Goal: Task Accomplishment & Management: Manage account settings

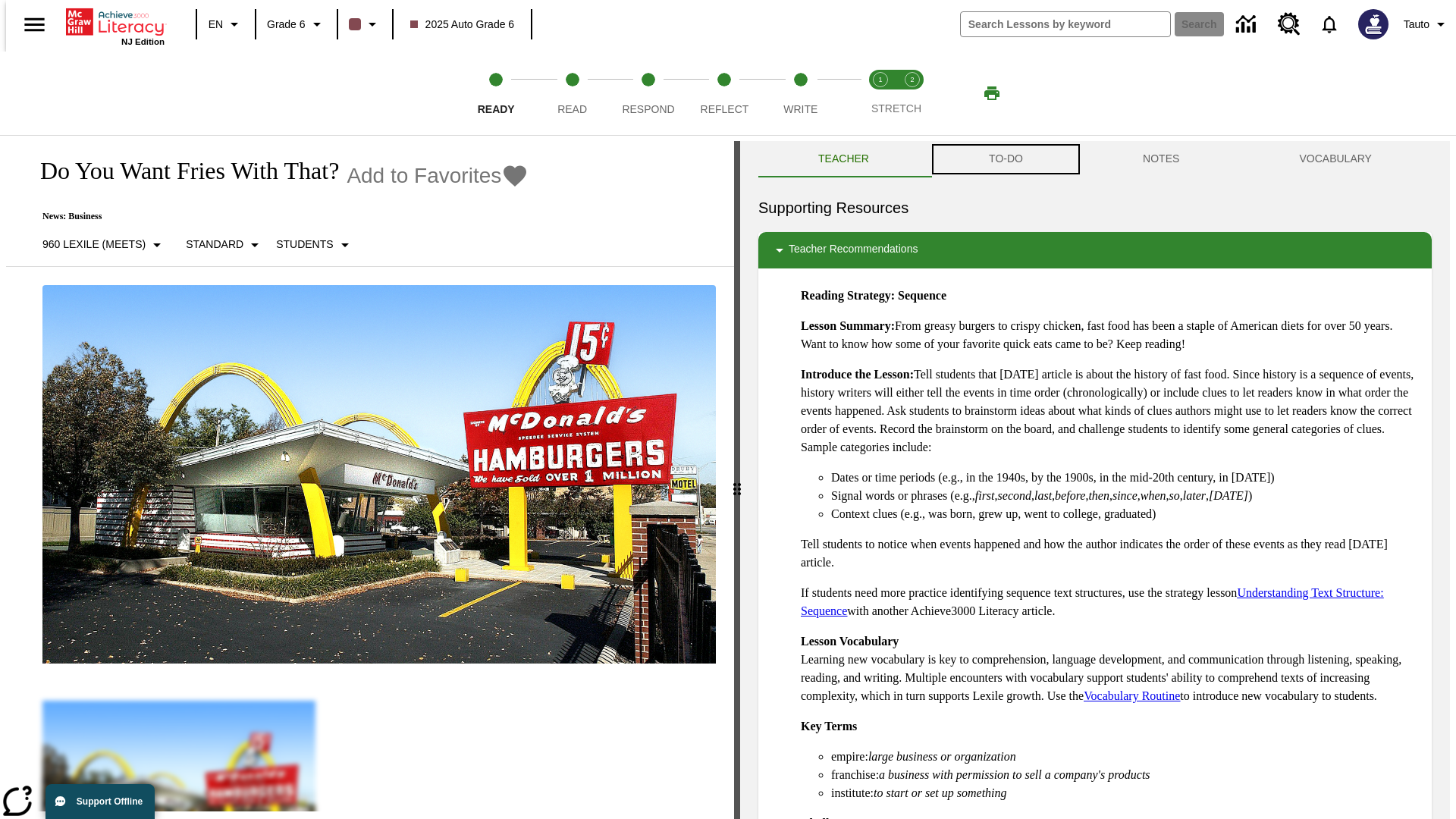
click at [1005, 160] on button "TO-DO" at bounding box center [1006, 159] width 154 height 36
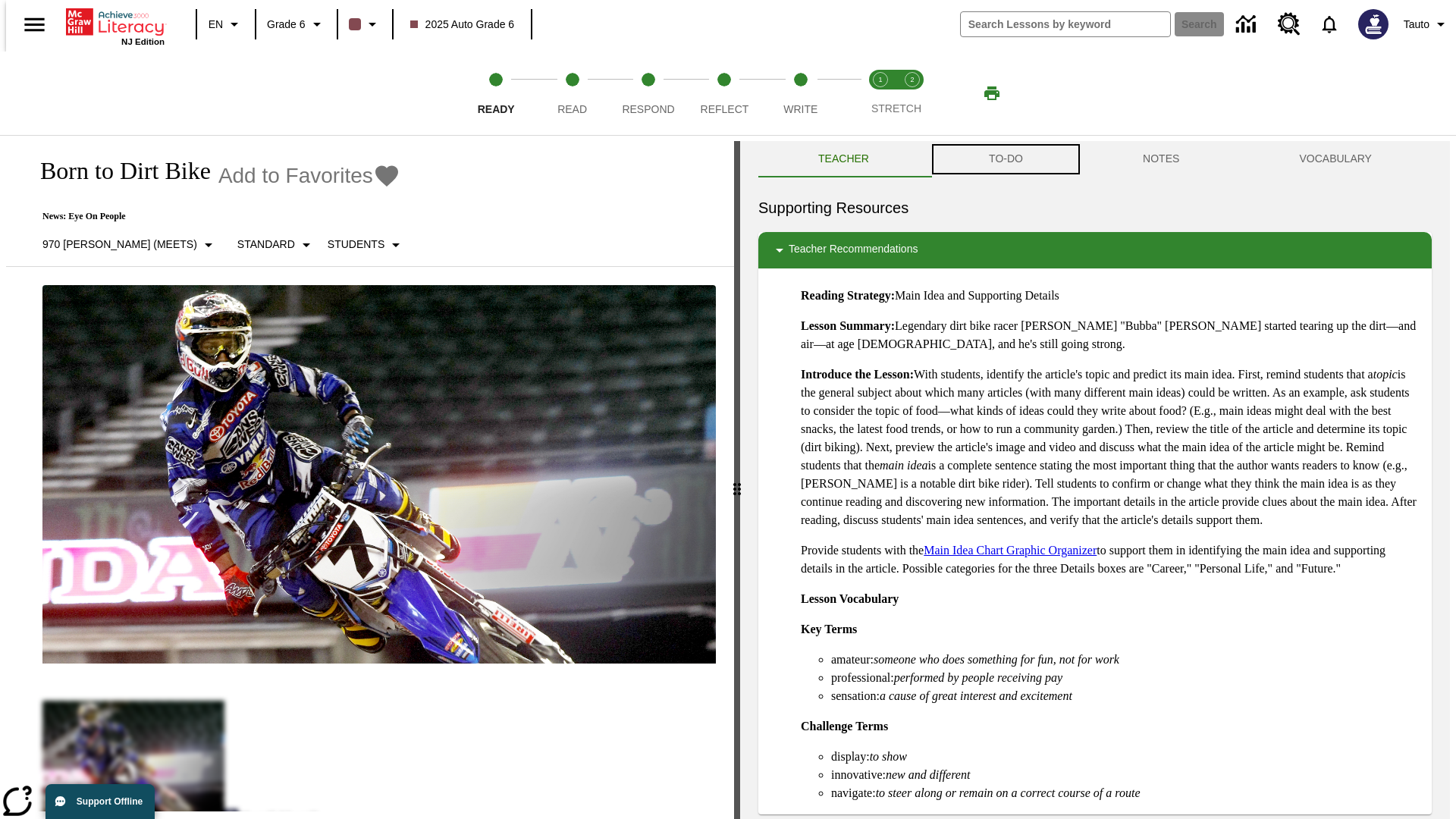
click at [1005, 160] on button "TO-DO" at bounding box center [1006, 159] width 154 height 36
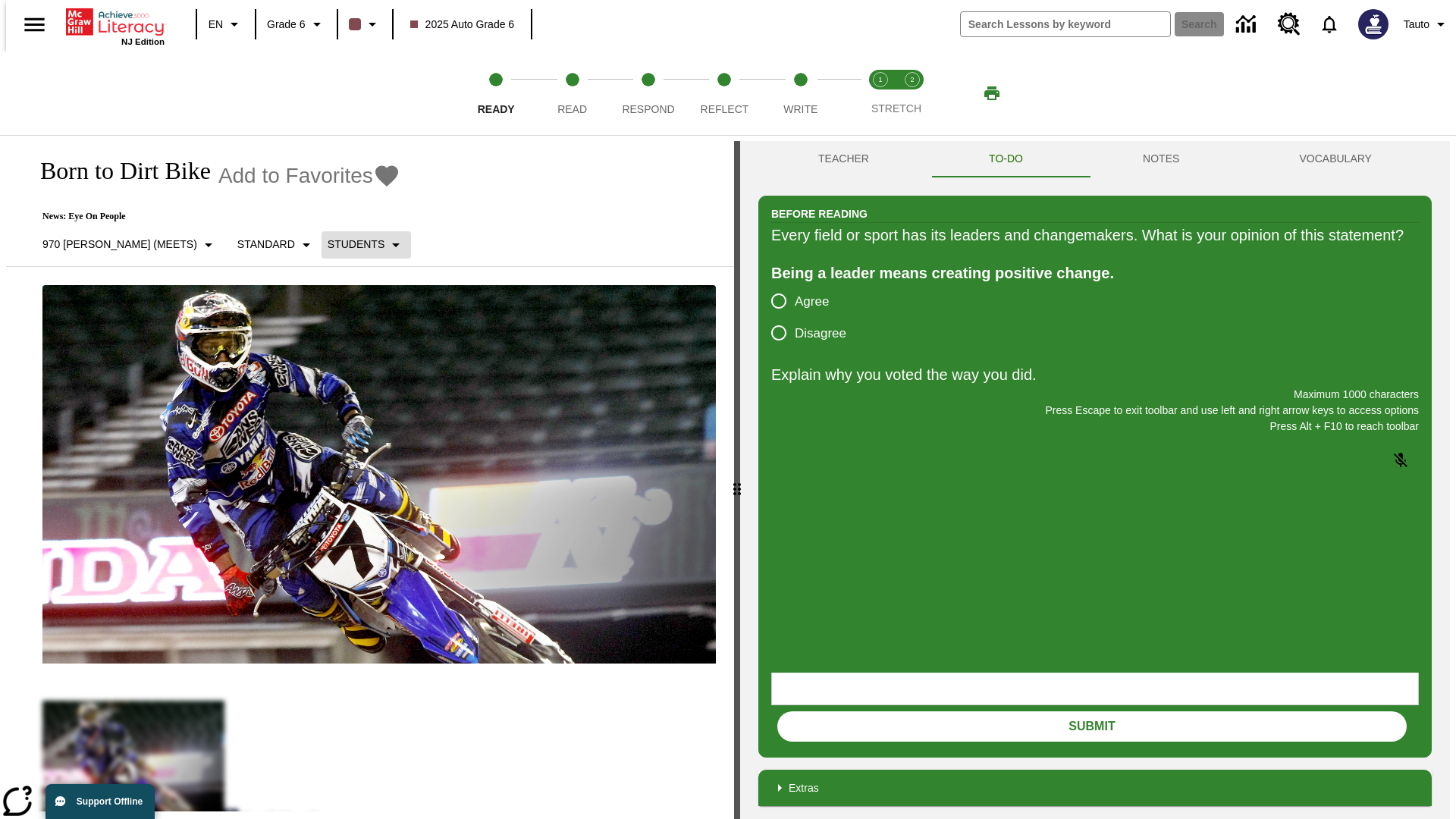
click at [327, 244] on p "Students" at bounding box center [356, 244] width 57 height 16
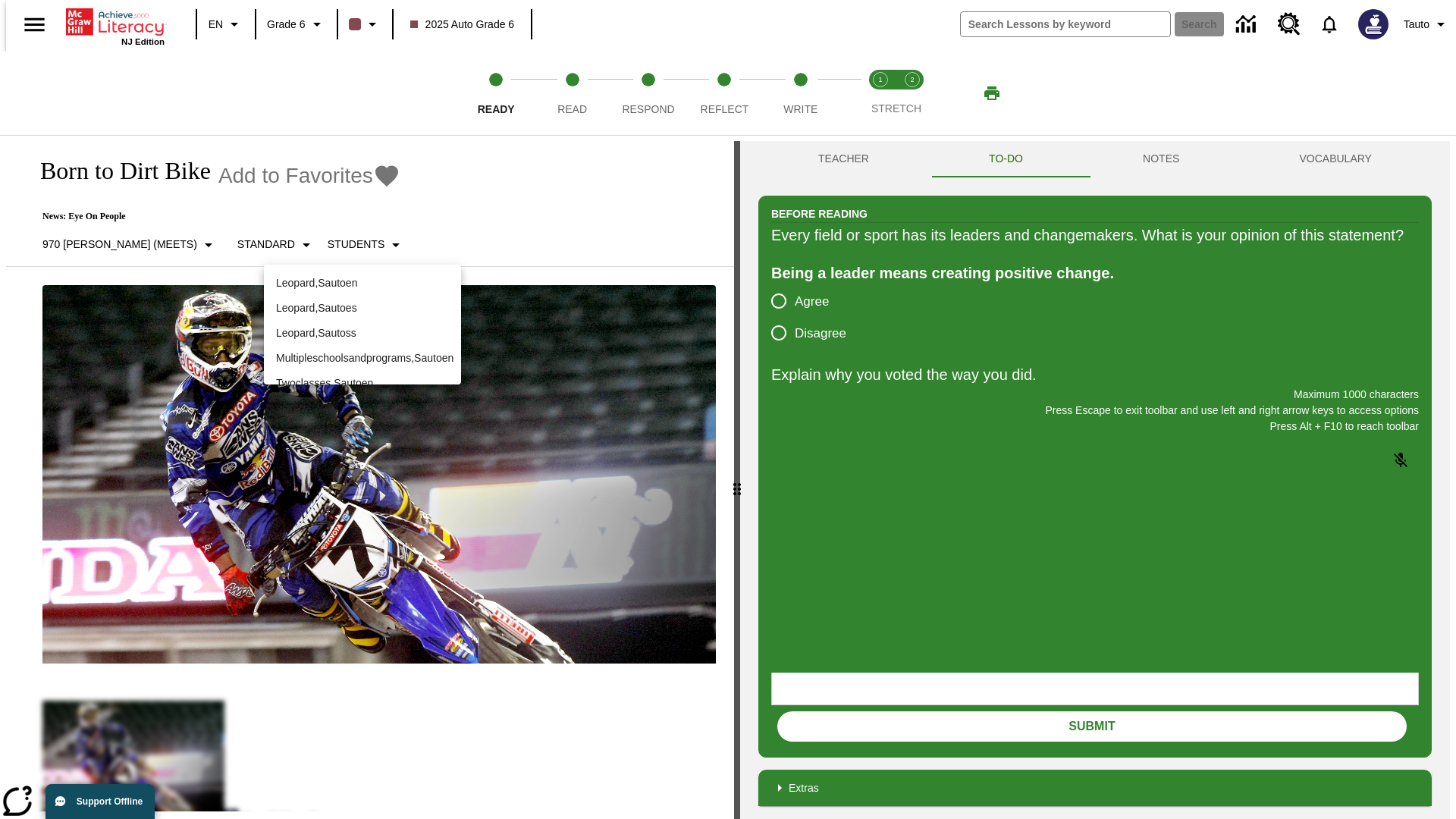
click at [362, 277] on p "Leopard , Sautoen" at bounding box center [362, 283] width 173 height 16
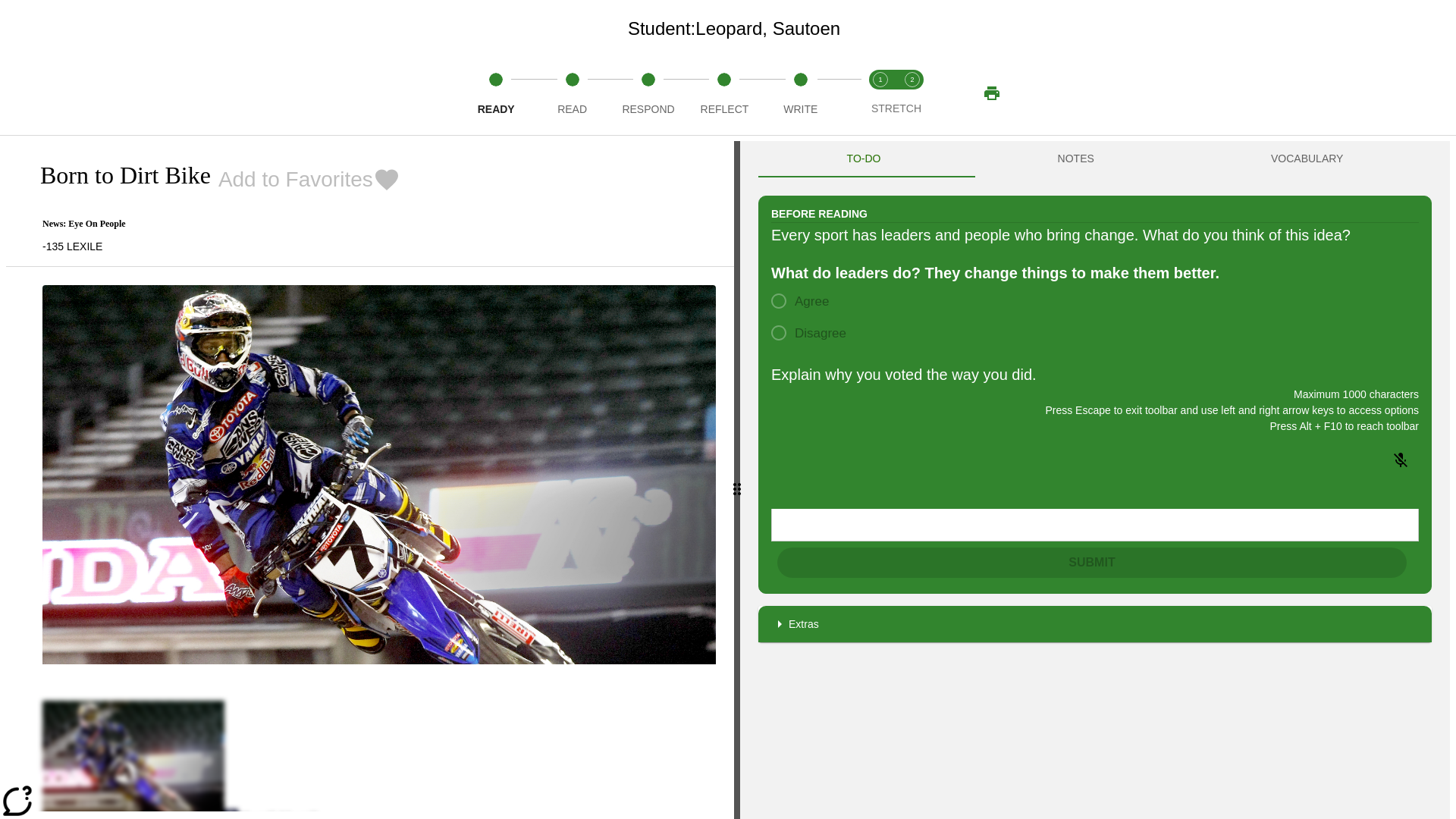
scroll to position [98, 0]
